Goal: Task Accomplishment & Management: Use online tool/utility

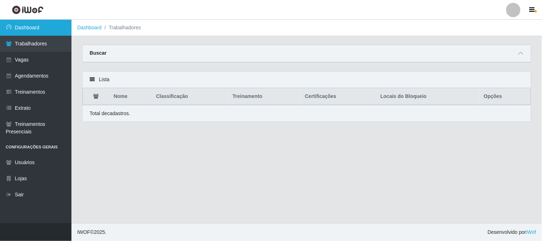
click at [37, 23] on link "Dashboard" at bounding box center [35, 28] width 71 height 16
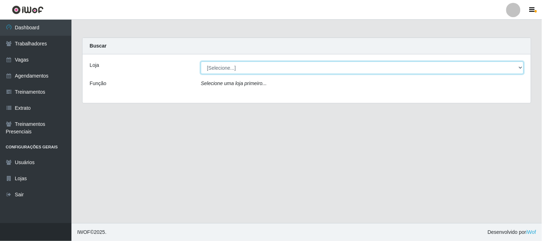
click at [221, 65] on select "[Selecione...] Sapore D'italia" at bounding box center [362, 67] width 323 height 13
select select "266"
click at [201, 61] on select "[Selecione...] Sapore D'italia" at bounding box center [362, 67] width 323 height 13
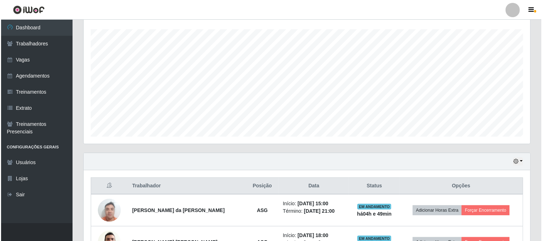
scroll to position [159, 0]
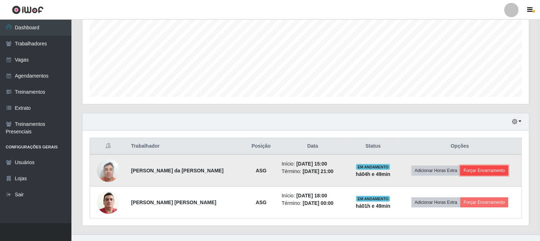
click at [391, 167] on button "Forçar Encerramento" at bounding box center [485, 170] width 48 height 10
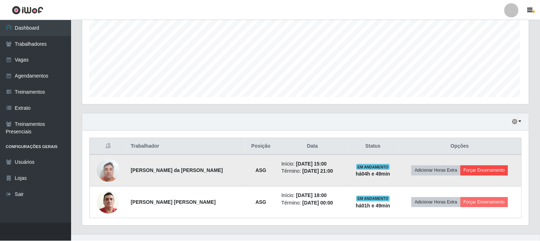
scroll to position [148, 442]
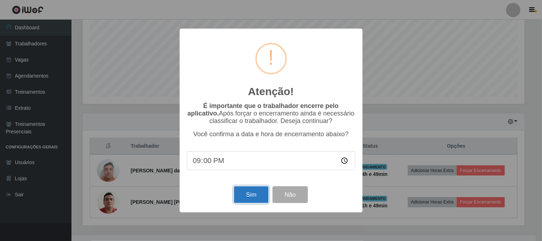
click at [253, 195] on button "Sim" at bounding box center [251, 194] width 35 height 17
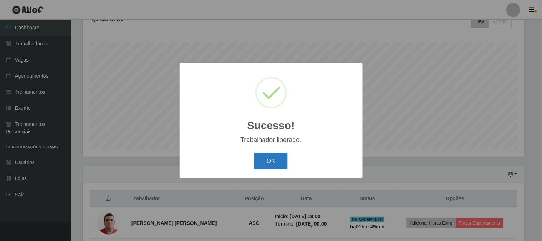
click at [276, 155] on button "OK" at bounding box center [270, 161] width 33 height 17
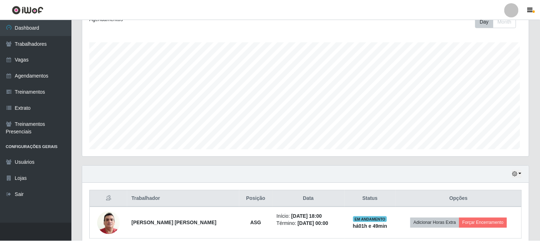
scroll to position [148, 447]
